Goal: Task Accomplishment & Management: Use online tool/utility

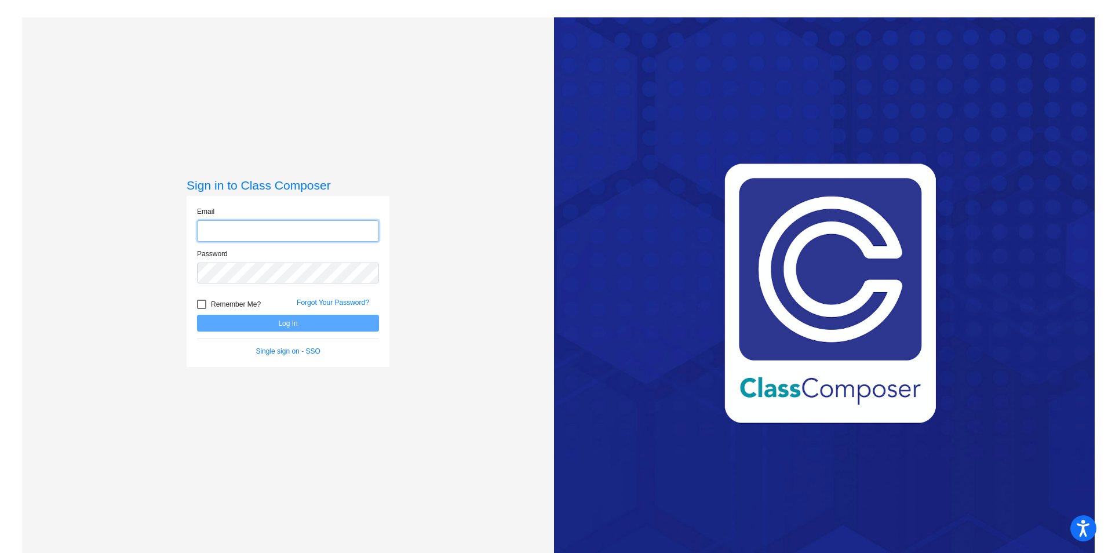
click at [333, 229] on input "email" at bounding box center [288, 230] width 182 height 21
click at [319, 235] on input "email" at bounding box center [288, 230] width 182 height 21
type input "[PERSON_NAME][EMAIL_ADDRESS][PERSON_NAME][DOMAIN_NAME]"
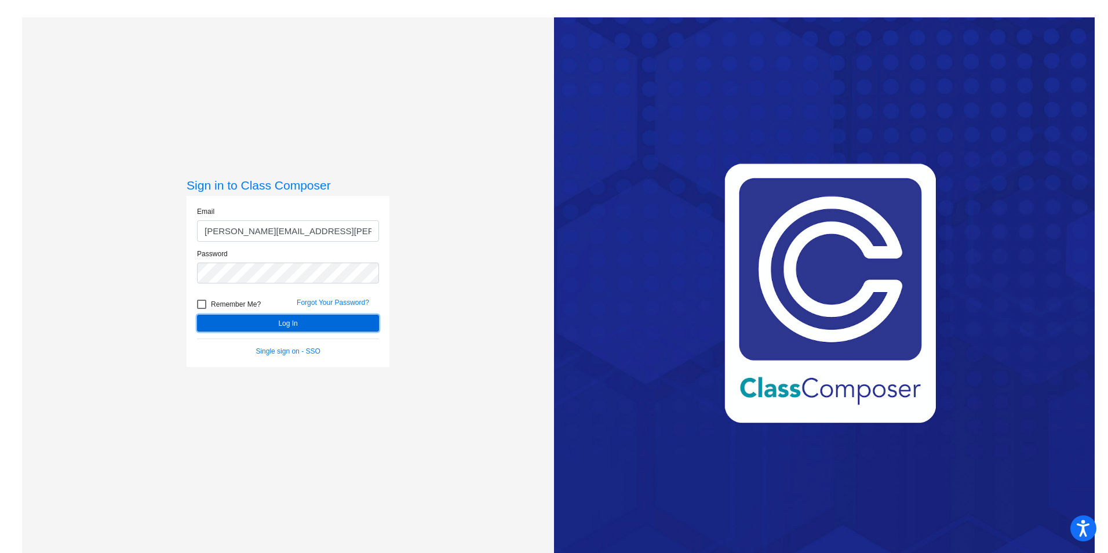
click at [308, 324] on button "Log In" at bounding box center [288, 323] width 182 height 17
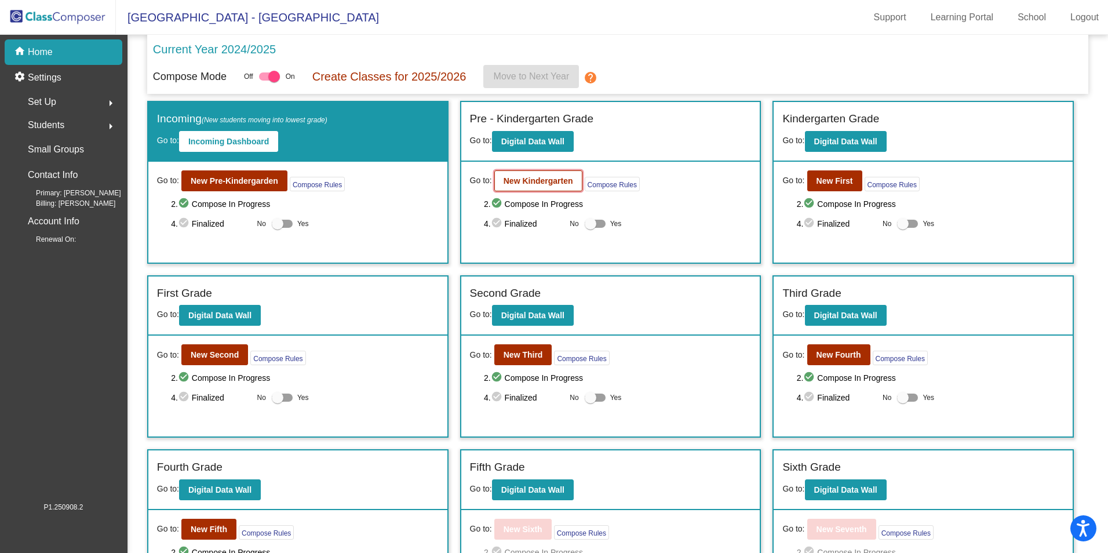
click at [535, 186] on button "New Kindergarten" at bounding box center [538, 180] width 88 height 21
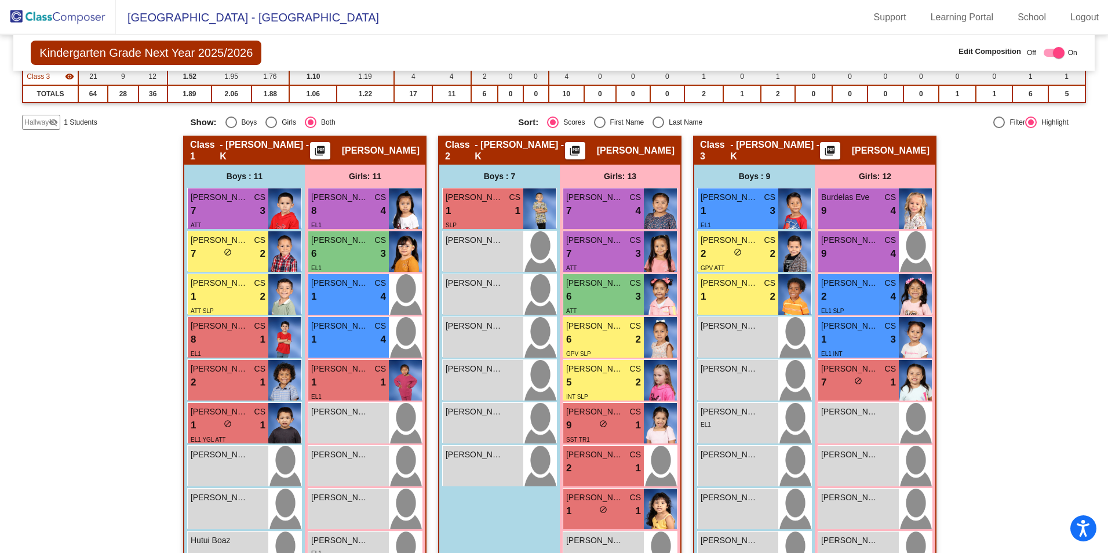
scroll to position [174, 0]
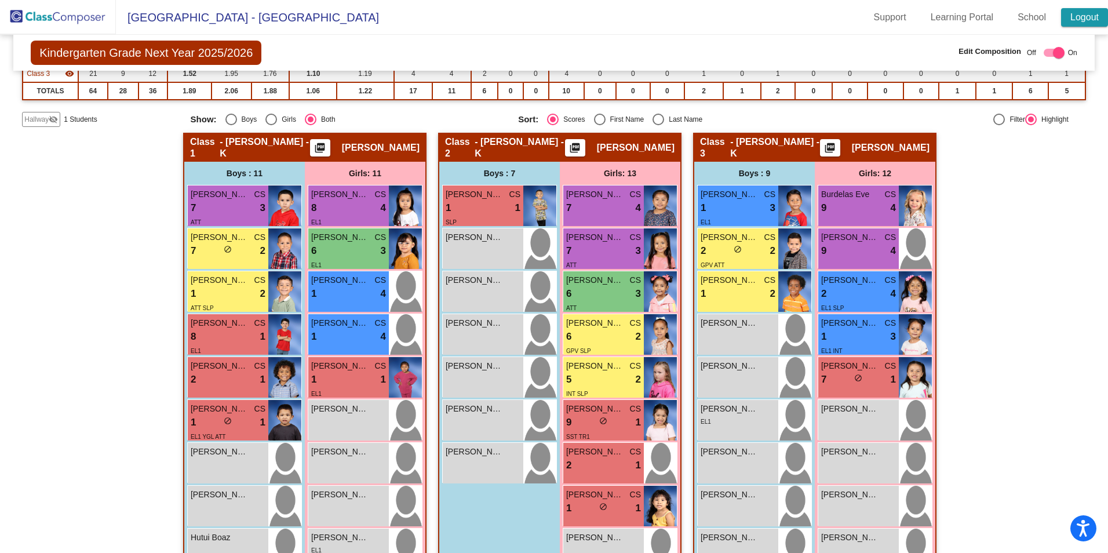
click at [1091, 19] on link "Logout" at bounding box center [1084, 17] width 47 height 19
